Goal: Task Accomplishment & Management: Use online tool/utility

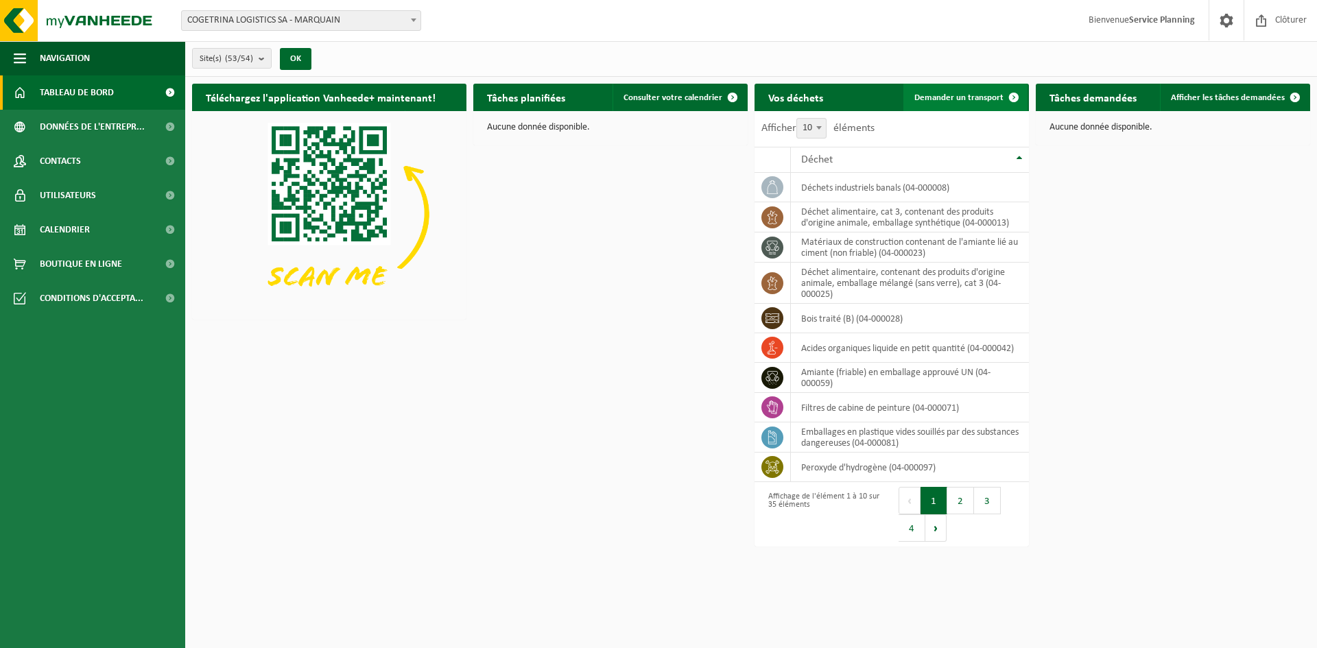
click at [995, 95] on span "Demander un transport" at bounding box center [958, 97] width 89 height 9
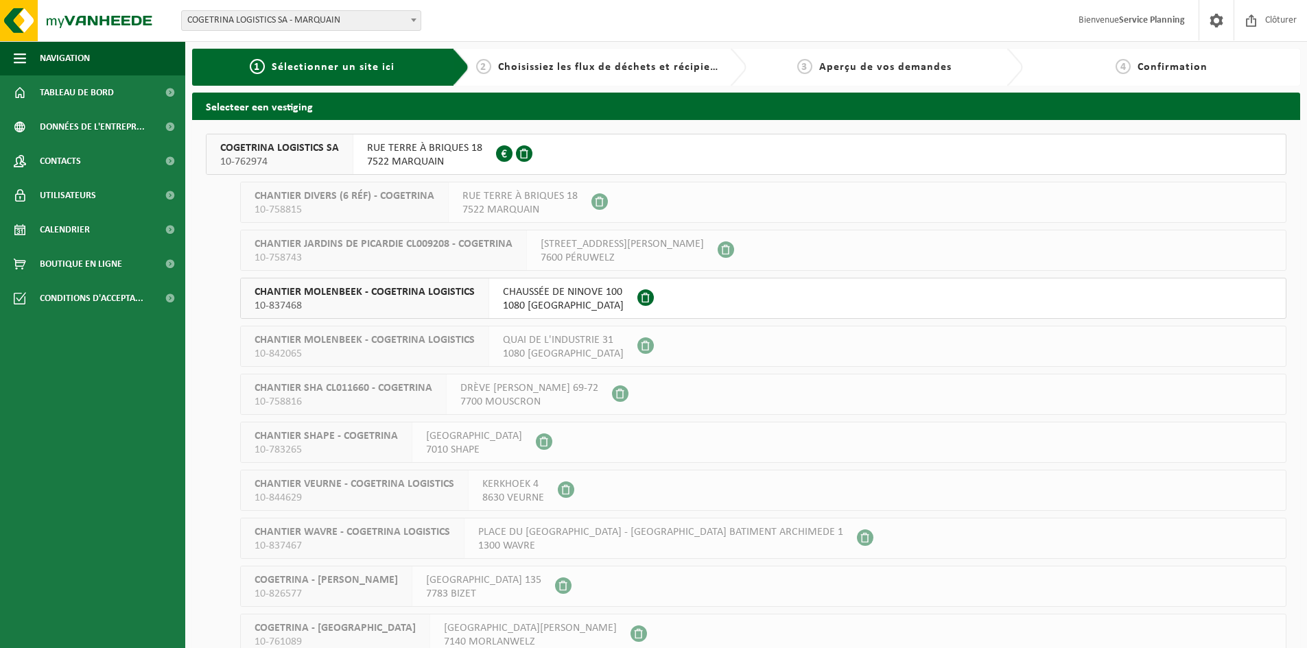
click at [645, 143] on button "COGETRINA LOGISTICS SA 10-762974 RUE TERRE À BRIQUES 18 7522 MARQUAIN 0672.979.…" at bounding box center [746, 154] width 1081 height 41
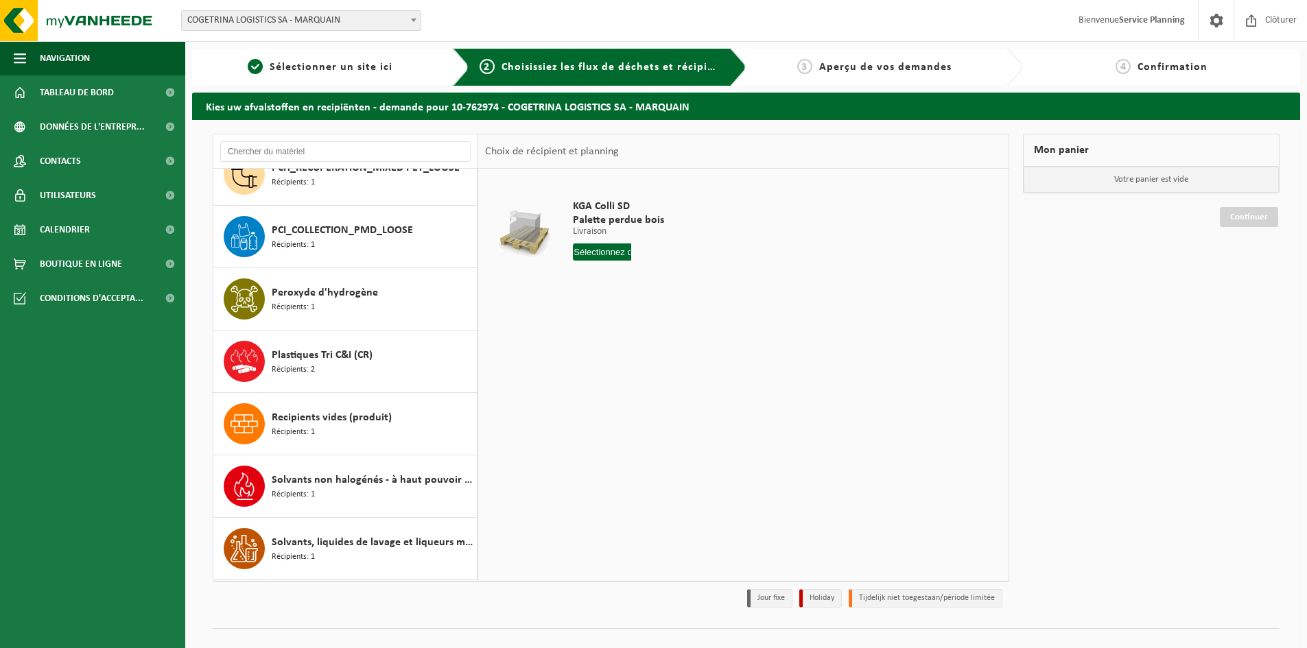
scroll to position [1372, 0]
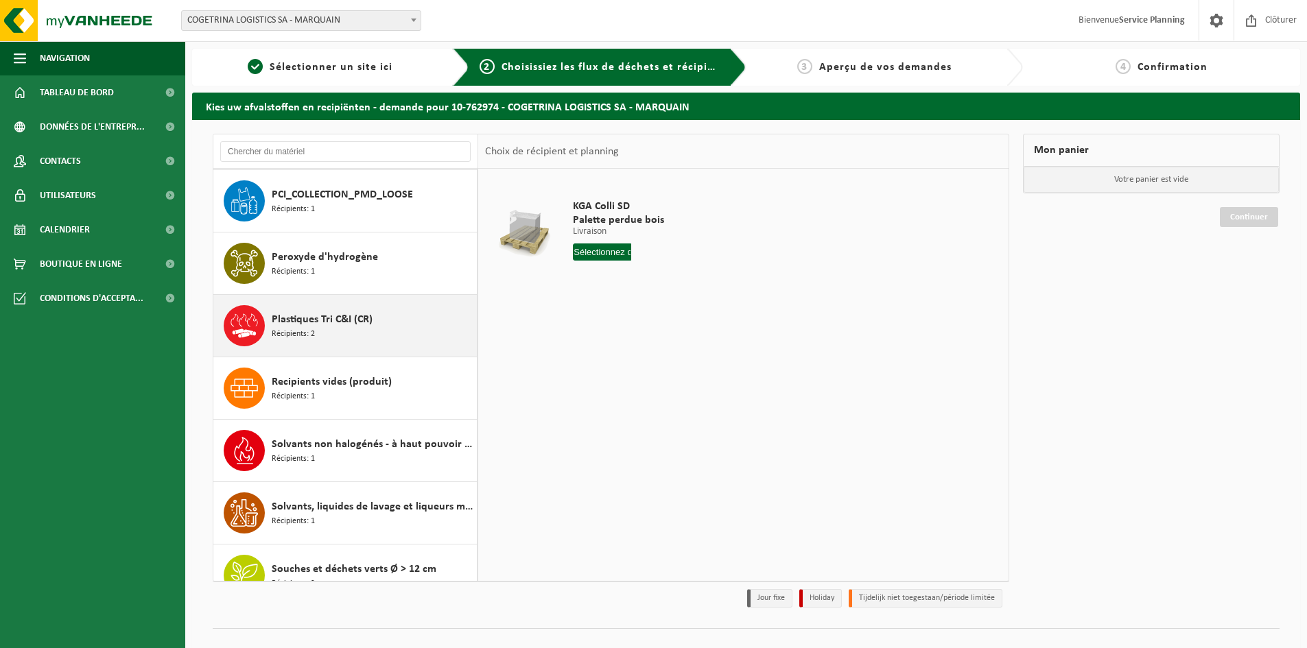
click at [406, 320] on div "Plastiques Tri C&I (CR) Récipients: 2" at bounding box center [373, 325] width 202 height 41
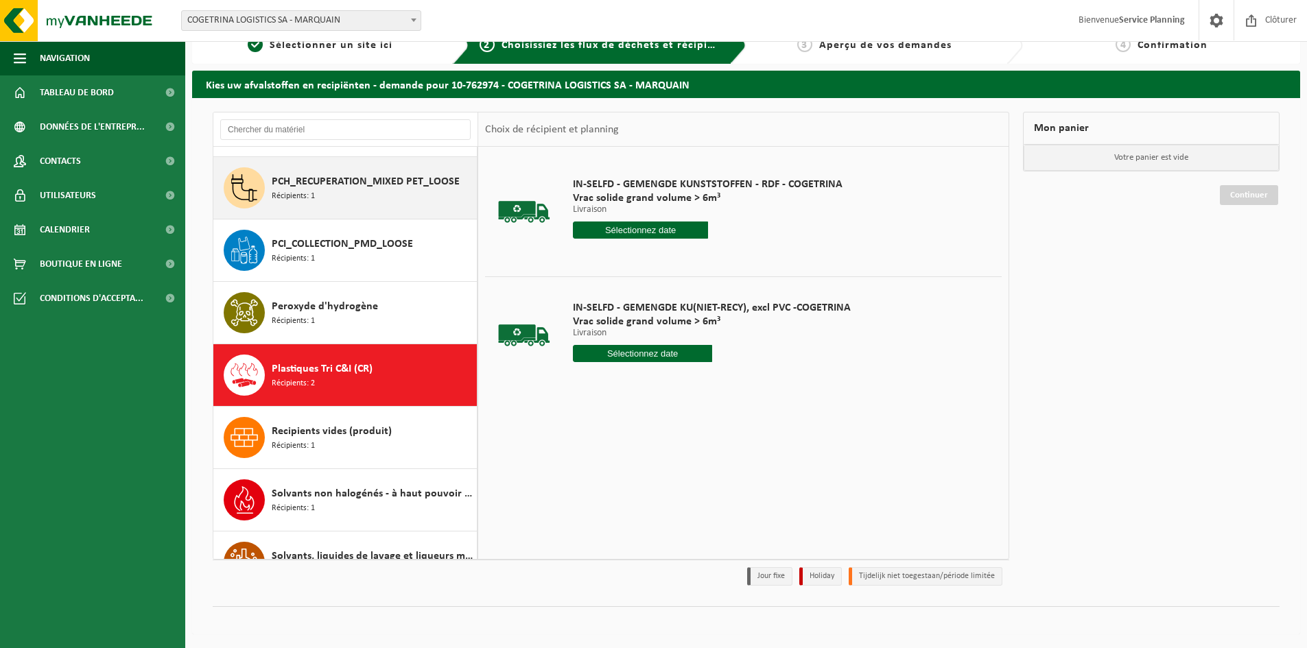
scroll to position [1303, 0]
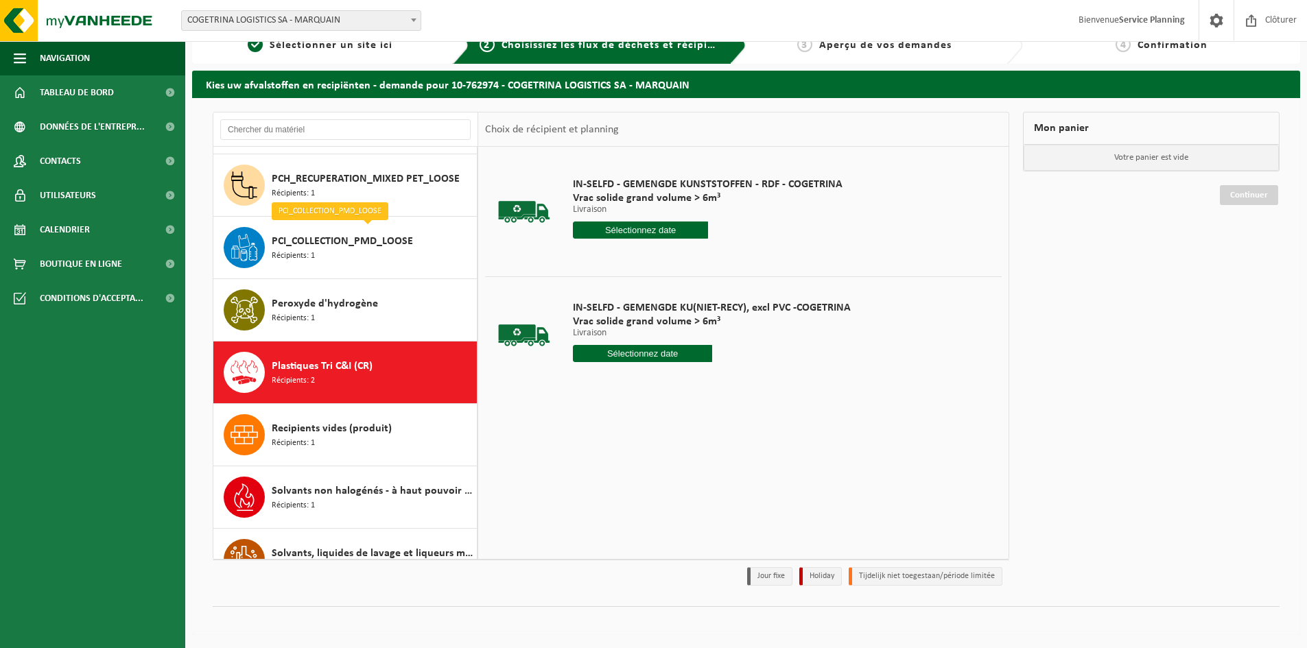
click at [688, 231] on input "text" at bounding box center [640, 230] width 135 height 17
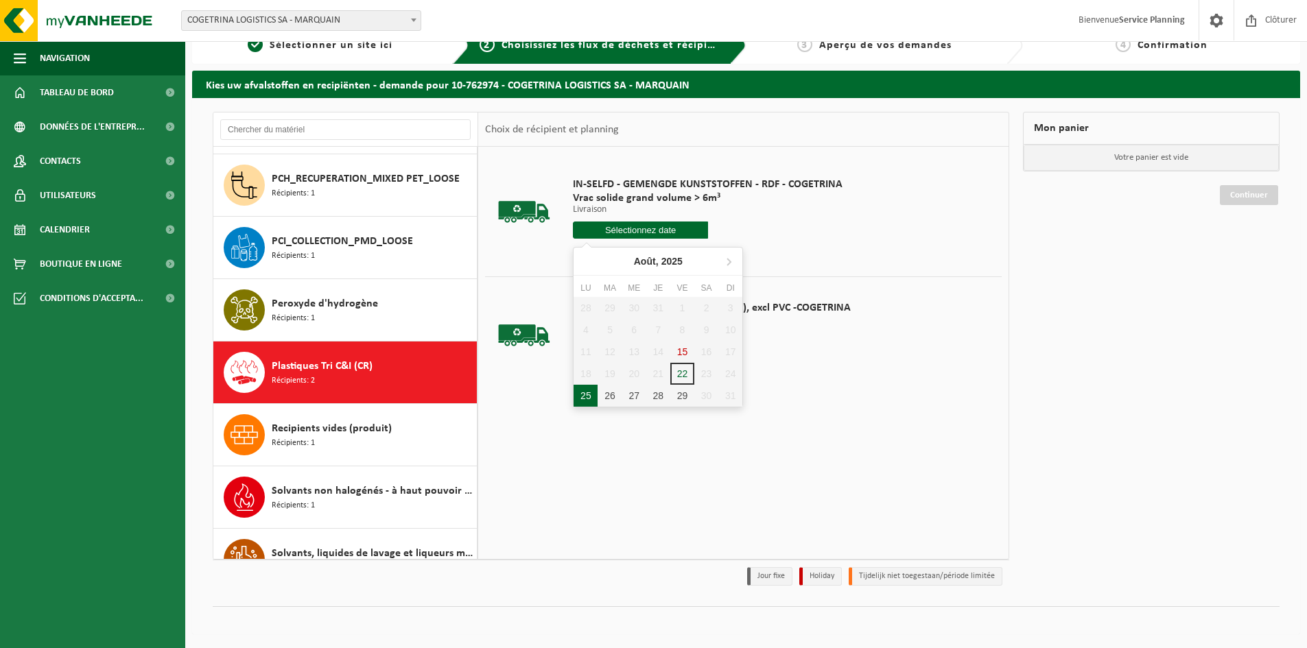
click at [582, 395] on div "25" at bounding box center [586, 396] width 24 height 22
type input "à partir de 2025-08-25"
type input "2025-08-25"
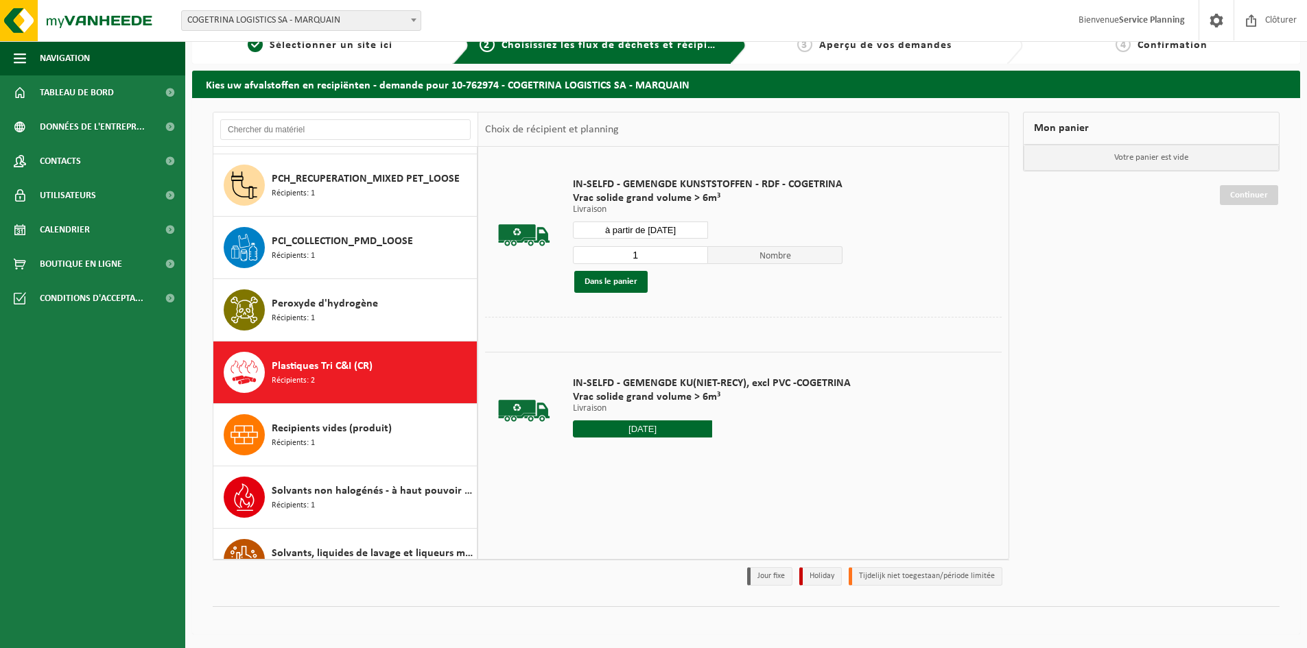
drag, startPoint x: 639, startPoint y: 253, endPoint x: 597, endPoint y: 252, distance: 41.9
click at [598, 253] on input "1" at bounding box center [640, 255] width 135 height 18
type input "2"
click at [773, 279] on div "Dans le panier" at bounding box center [708, 282] width 270 height 22
click at [624, 284] on button "Dans le panier" at bounding box center [610, 282] width 73 height 22
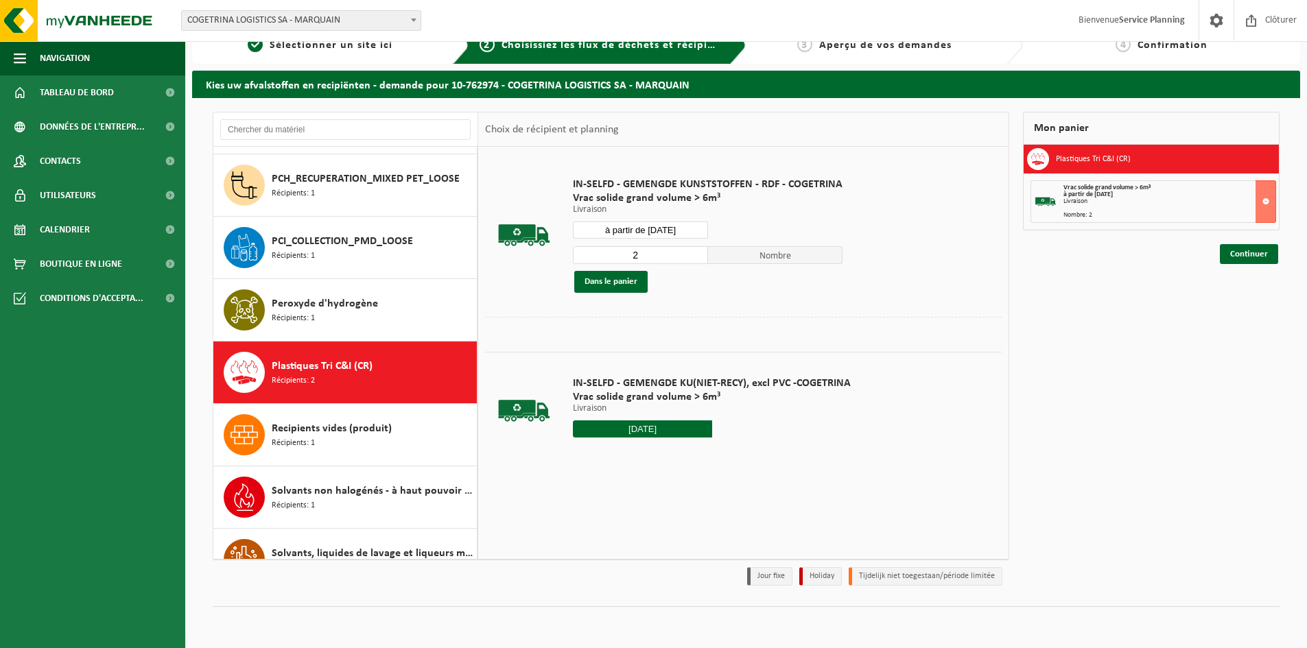
click at [689, 231] on input "à partir de [DATE]" at bounding box center [640, 230] width 135 height 17
click at [613, 390] on div "26" at bounding box center [610, 396] width 24 height 22
type input "à partir de [DATE]"
type input "2025-08-26"
click at [626, 282] on button "Dans le panier" at bounding box center [610, 282] width 73 height 22
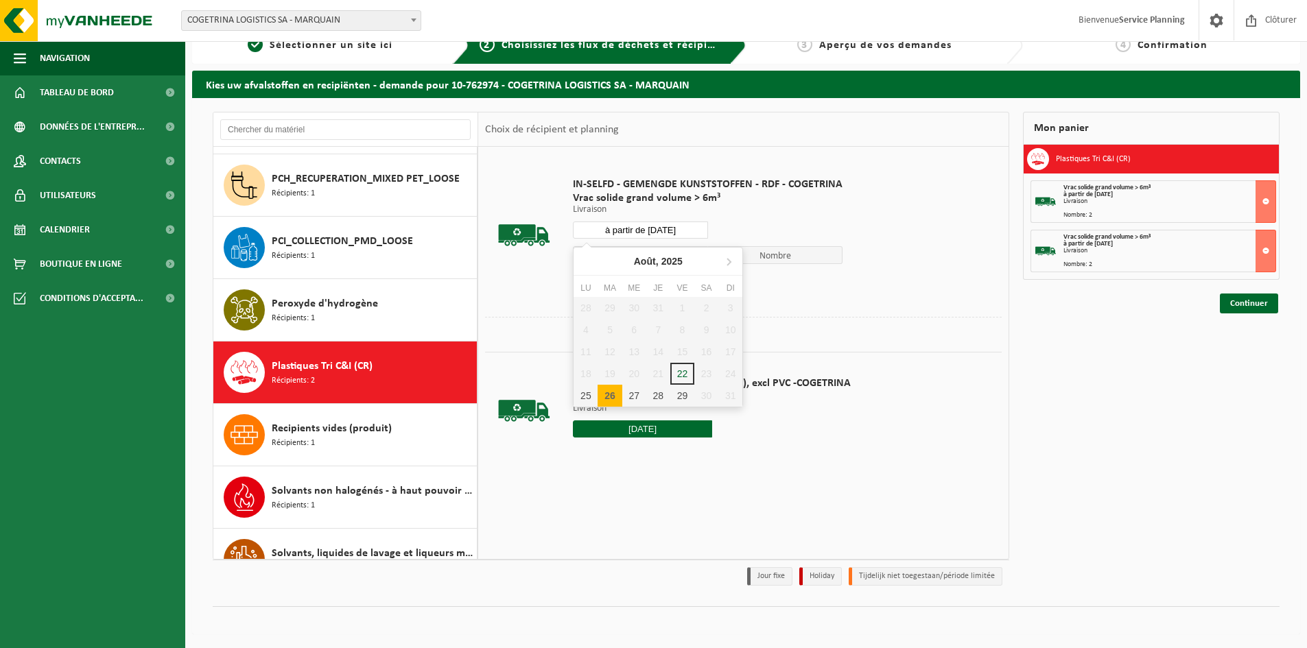
click at [687, 228] on input "à partir de [DATE]" at bounding box center [640, 230] width 135 height 17
click at [639, 399] on div "27" at bounding box center [634, 396] width 24 height 22
type input "à partir de [DATE]"
type input "2025-08-27"
click at [624, 282] on button "Dans le panier" at bounding box center [610, 282] width 73 height 22
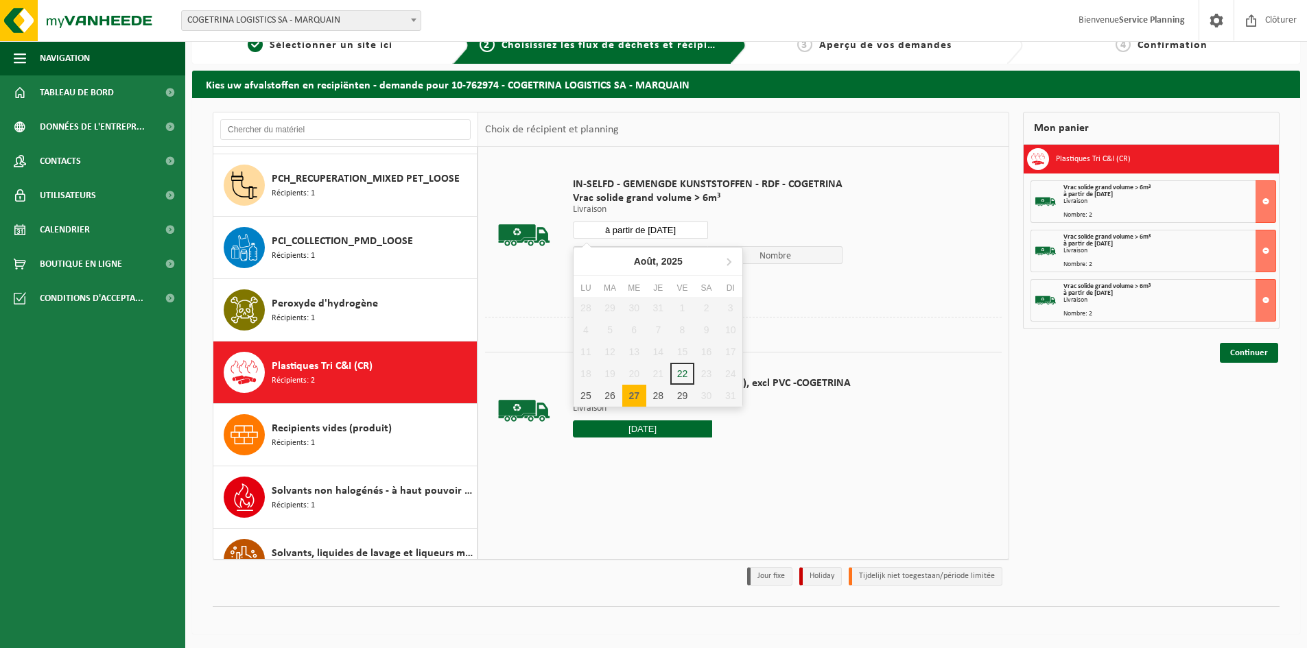
click at [686, 225] on input "à partir de [DATE]" at bounding box center [640, 230] width 135 height 17
click at [665, 390] on div "28" at bounding box center [658, 396] width 24 height 22
type input "à partir de [DATE]"
type input "2025-08-28"
click at [634, 283] on button "Dans le panier" at bounding box center [610, 282] width 73 height 22
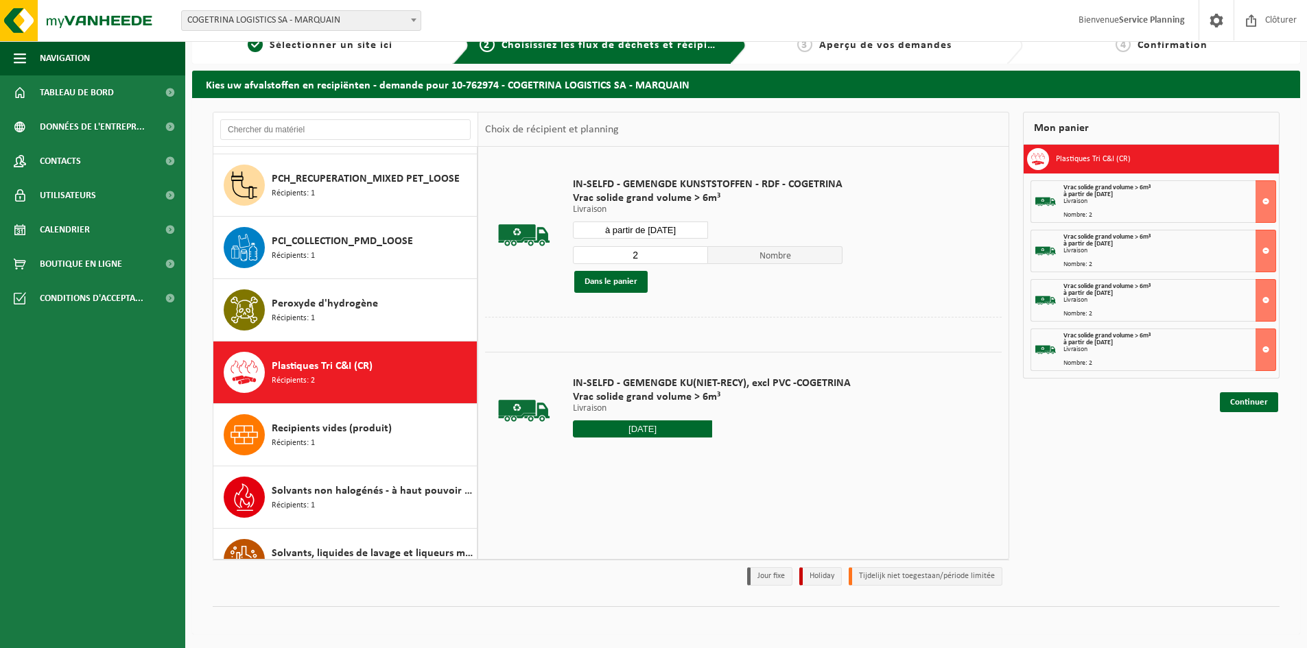
click at [683, 224] on input "à partir de [DATE]" at bounding box center [640, 230] width 135 height 17
click at [682, 400] on div "29" at bounding box center [682, 396] width 24 height 22
type input "à partir de [DATE]"
type input "2025-08-29"
click at [628, 286] on button "Dans le panier" at bounding box center [610, 282] width 73 height 22
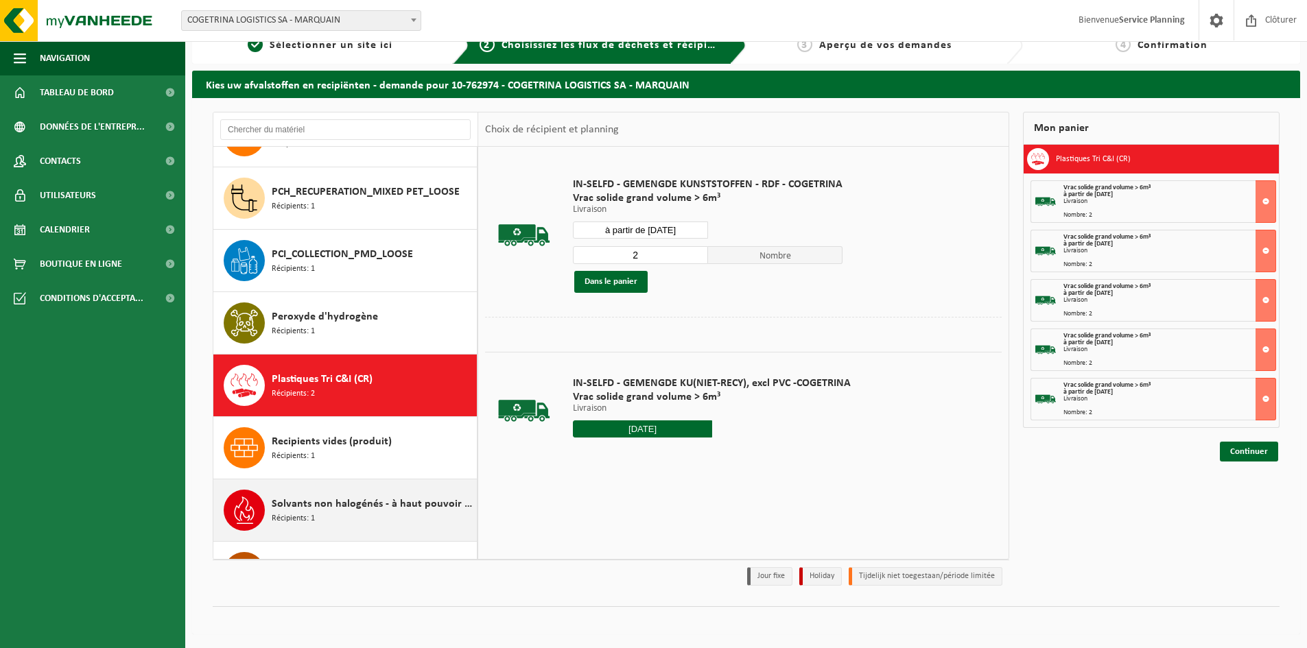
scroll to position [1248, 0]
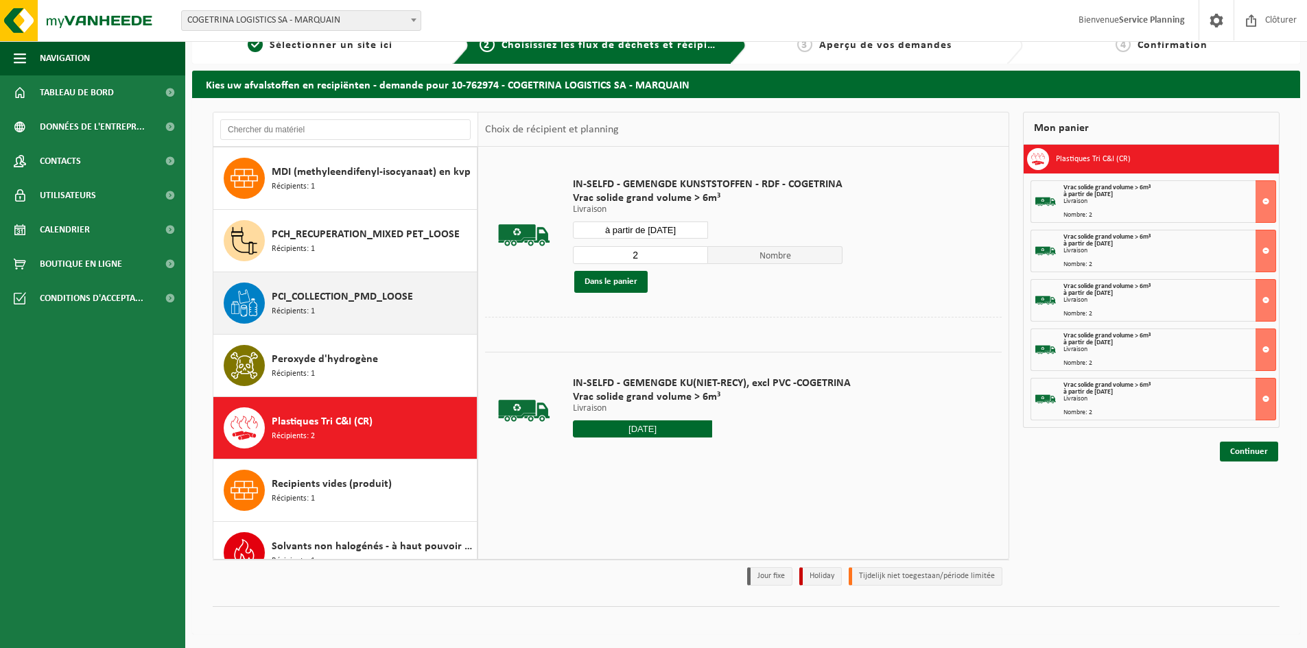
click at [381, 305] on span "PCI_COLLECTION_PMD_LOOSE" at bounding box center [342, 297] width 141 height 16
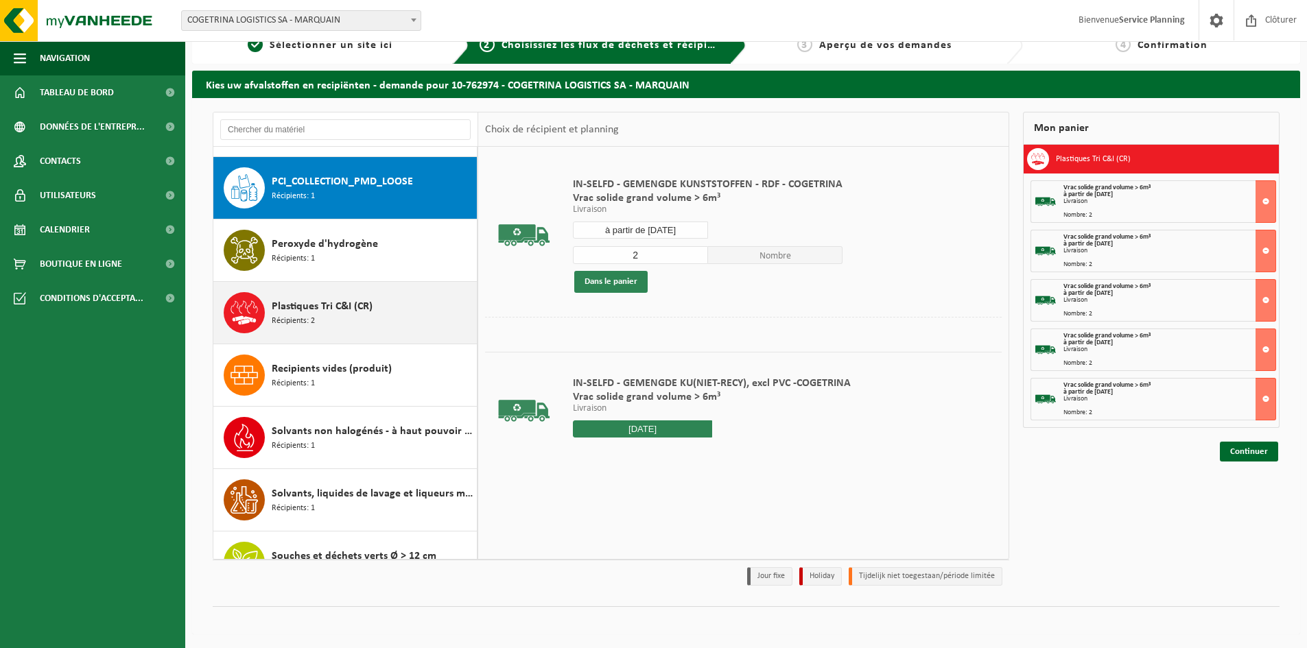
scroll to position [1373, 0]
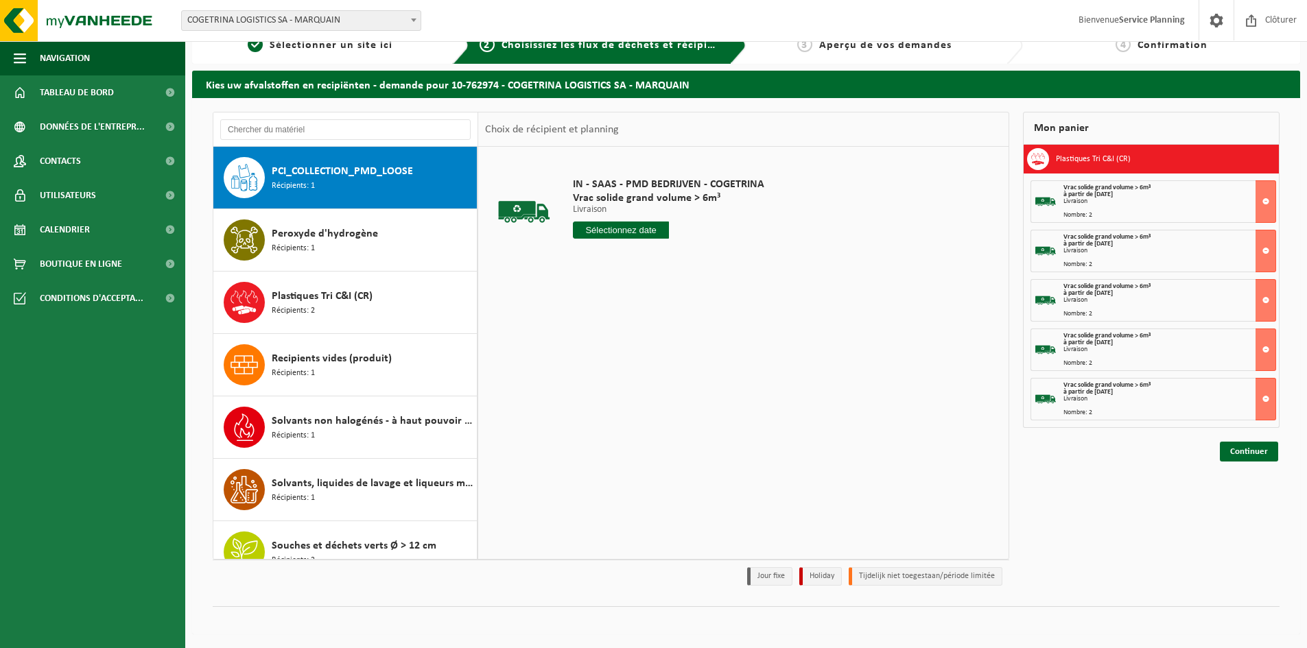
click at [633, 226] on input "text" at bounding box center [621, 230] width 96 height 17
click at [678, 397] on div "29" at bounding box center [682, 396] width 24 height 22
type input "à partir de [DATE]"
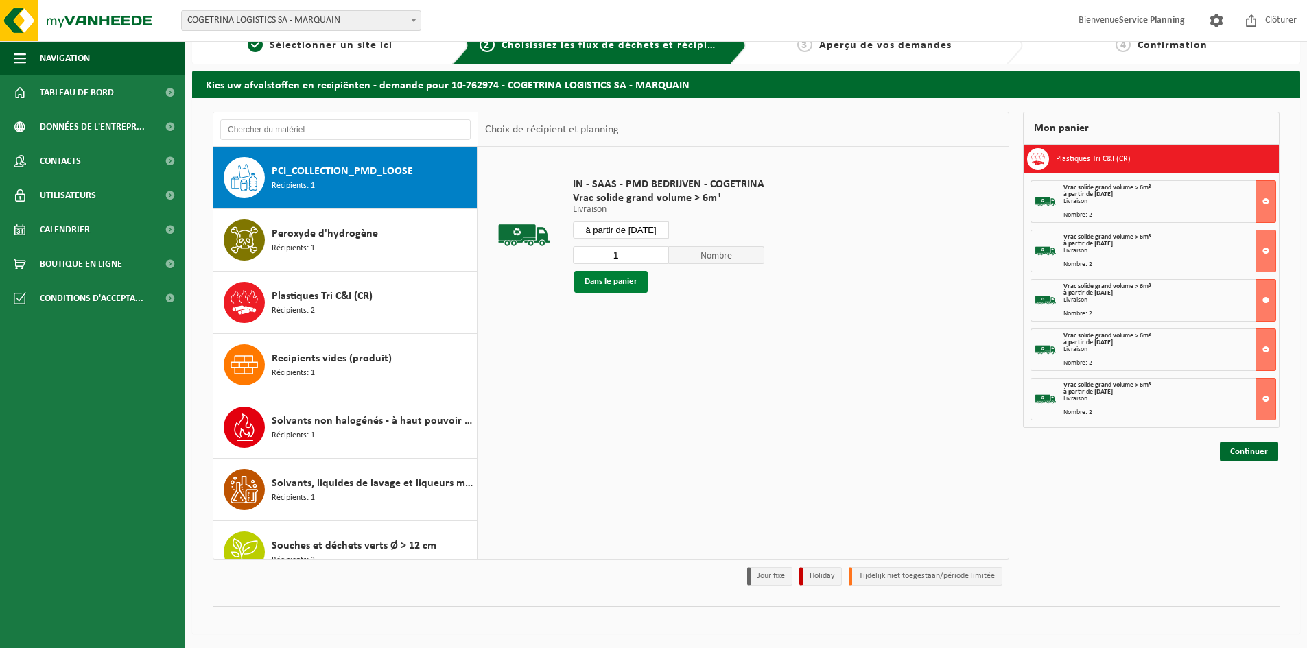
click at [628, 278] on button "Dans le panier" at bounding box center [610, 282] width 73 height 22
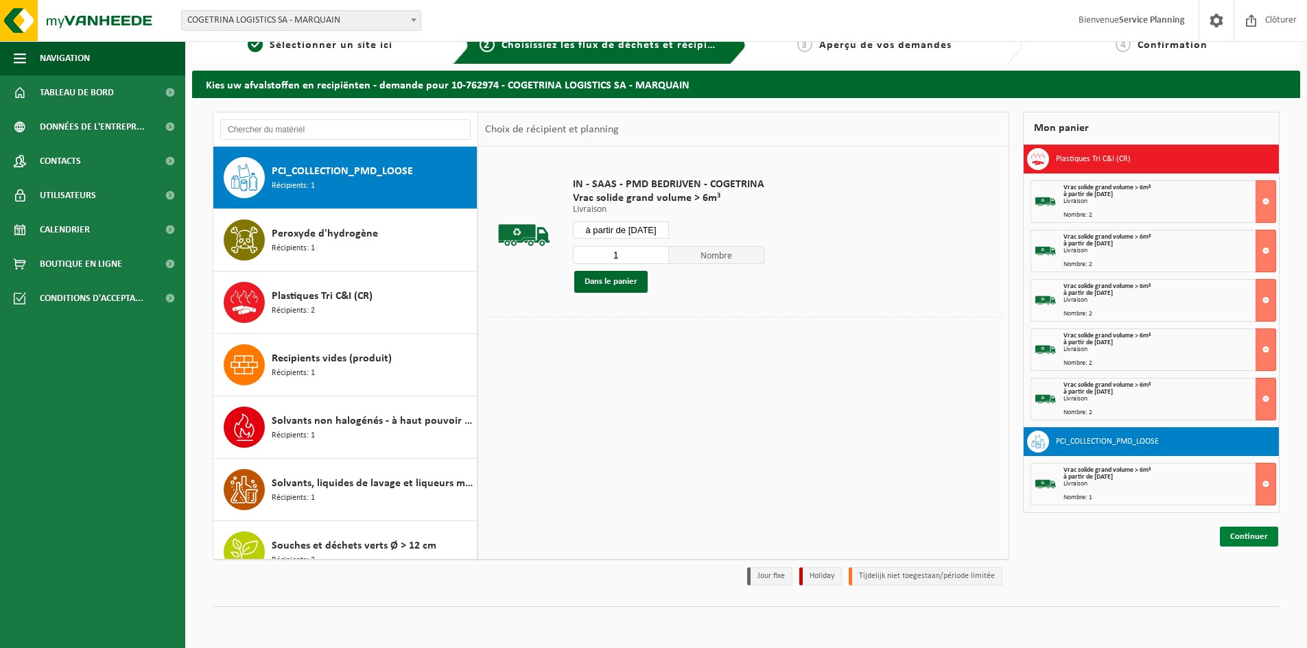
click at [1243, 532] on link "Continuer" at bounding box center [1249, 537] width 58 height 20
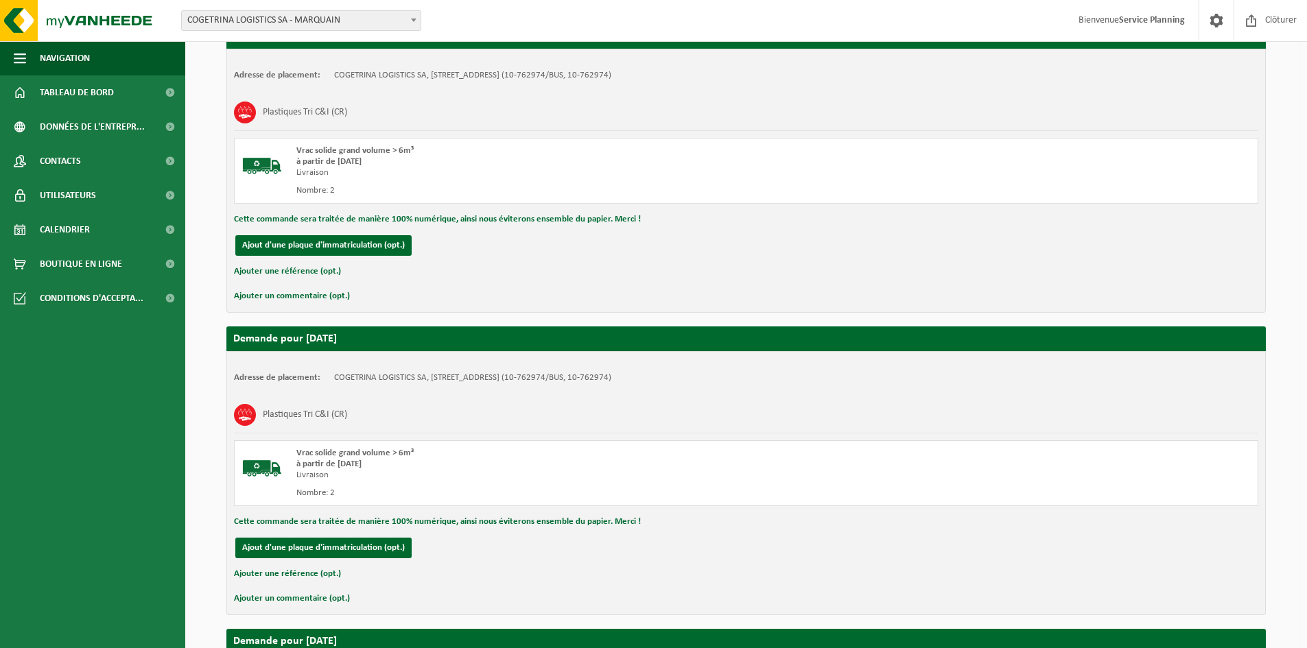
scroll to position [1505, 0]
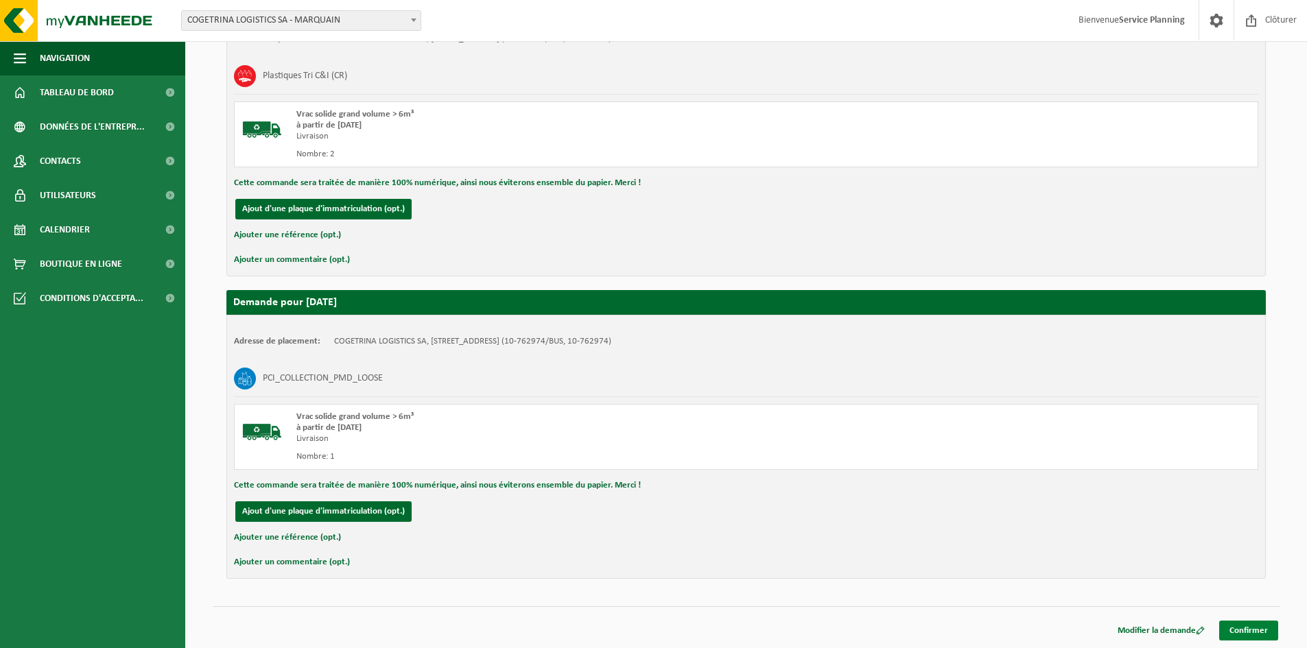
click at [1257, 625] on link "Confirmer" at bounding box center [1248, 631] width 59 height 20
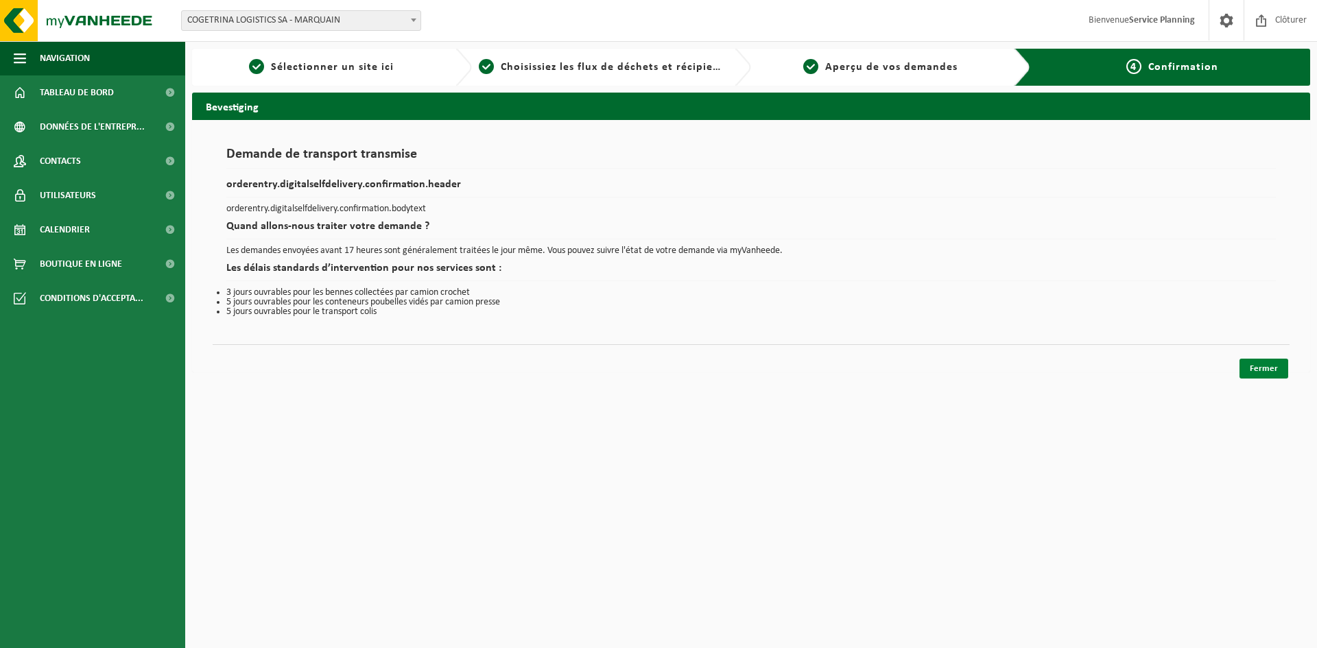
click at [1281, 375] on link "Fermer" at bounding box center [1264, 369] width 49 height 20
